Goal: Transaction & Acquisition: Purchase product/service

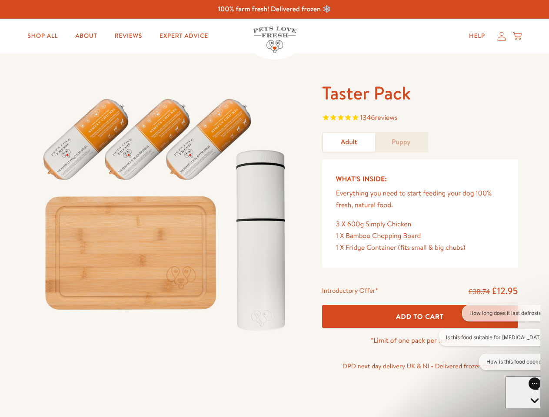
click at [274, 209] on img at bounding box center [166, 210] width 270 height 259
click at [420, 119] on span "1346 reviews" at bounding box center [420, 118] width 196 height 13
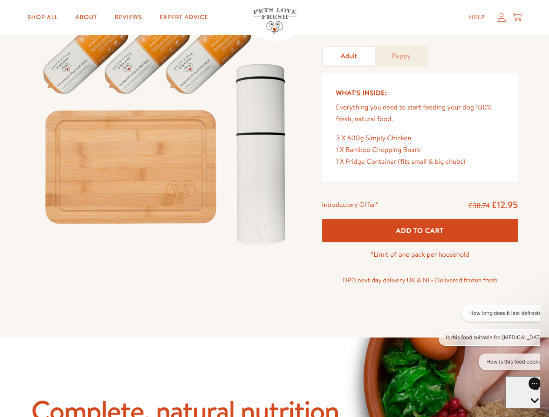
click at [420, 317] on div "Taster Pack 1346 reviews Adult Puppy What’s Inside: Everything you need to star…" at bounding box center [274, 152] width 549 height 370
click at [490, 314] on button "How long does it last defrosted?" at bounding box center [508, 313] width 93 height 17
